Goal: Information Seeking & Learning: Find specific fact

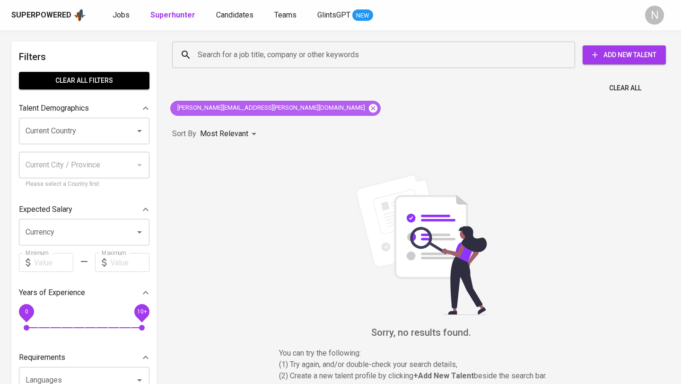
click at [369, 109] on icon at bounding box center [373, 108] width 9 height 9
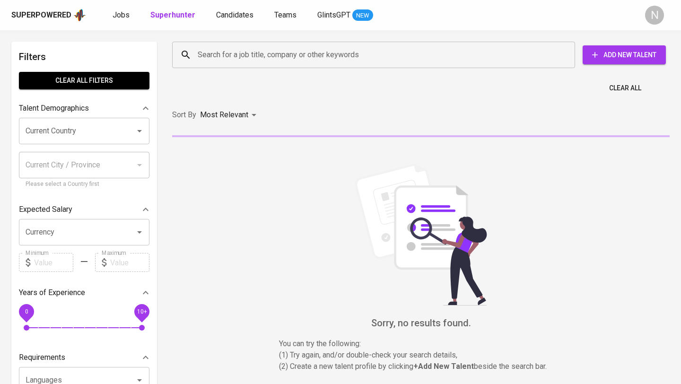
click at [224, 50] on input "Search for a job title, company or other keywords" at bounding box center [375, 55] width 361 height 18
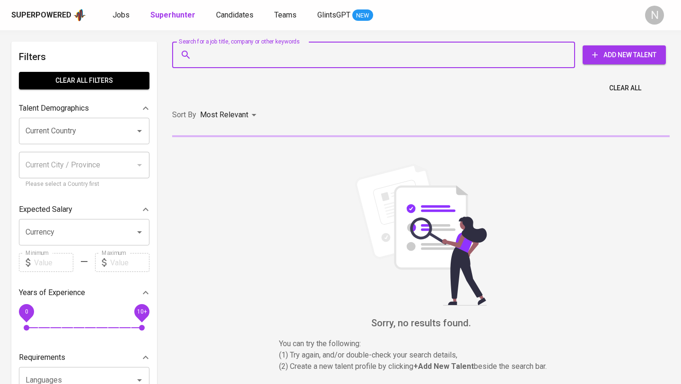
paste input "[EMAIL_ADDRESS][DOMAIN_NAME]"
type input "[EMAIL_ADDRESS][DOMAIN_NAME]"
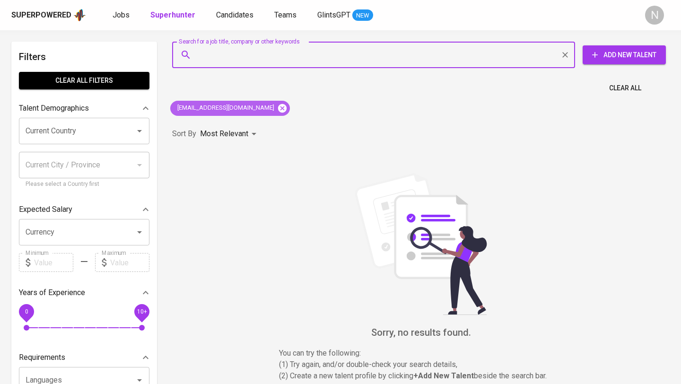
click at [278, 108] on icon at bounding box center [282, 108] width 9 height 9
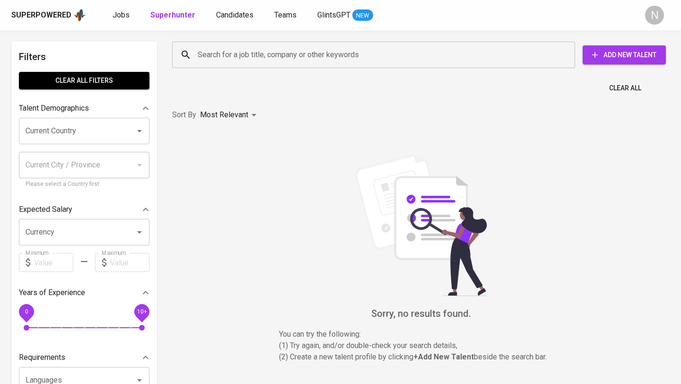
click at [224, 56] on input "Search for a job title, company or other keywords" at bounding box center [375, 55] width 361 height 18
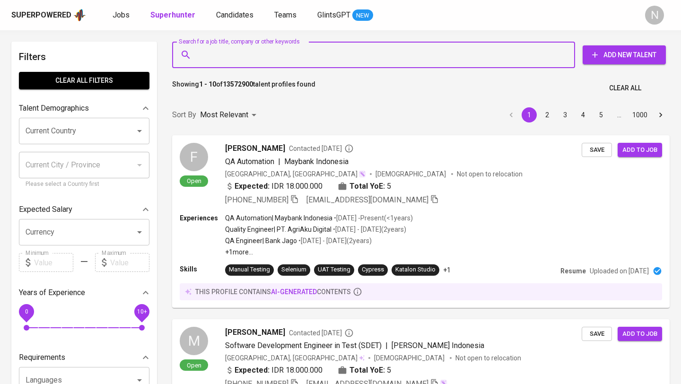
paste input "[EMAIL_ADDRESS][DOMAIN_NAME]"
type input "[EMAIL_ADDRESS][DOMAIN_NAME]"
